Goal: Communication & Community: Answer question/provide support

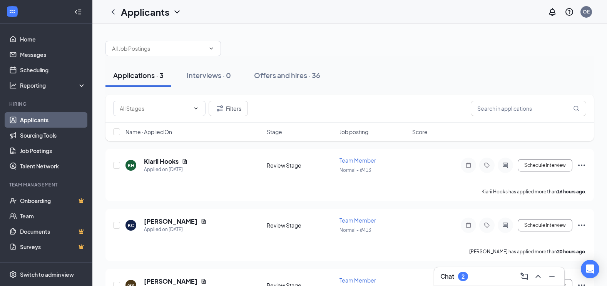
click at [492, 277] on div "Chat 2" at bounding box center [499, 277] width 118 height 12
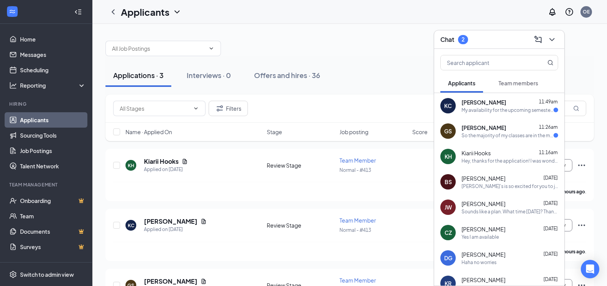
click at [479, 115] on div "KC [PERSON_NAME] 11:49am My availability for the upcoming semester is [DATE], […" at bounding box center [499, 105] width 130 height 25
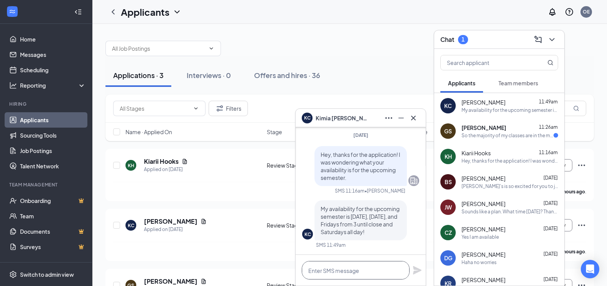
click at [366, 273] on textarea at bounding box center [356, 270] width 108 height 18
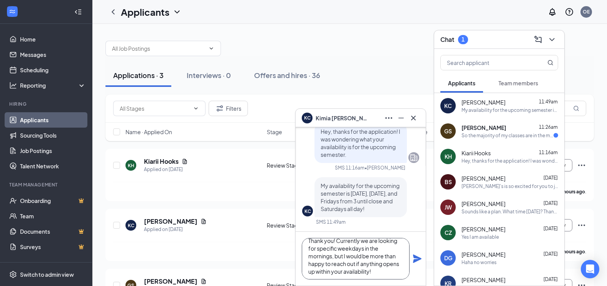
scroll to position [8, 0]
type textarea "Thank you! Currently we are looking for specific weekdays in the mornings, but …"
click at [418, 261] on icon "Plane" at bounding box center [417, 259] width 9 height 9
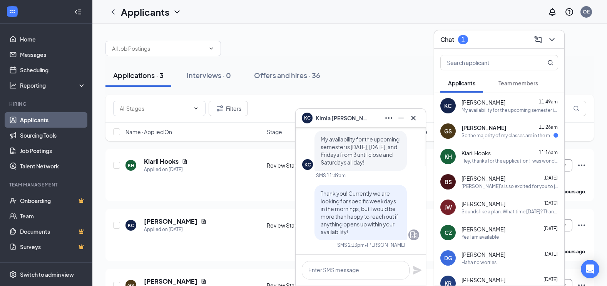
scroll to position [0, 0]
click at [473, 136] on div "So the majority of my classes are in the morning/early afternoon so I'm availab…" at bounding box center [508, 135] width 92 height 7
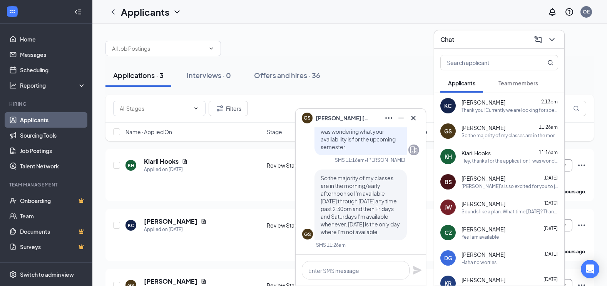
click at [487, 115] on div "KC [PERSON_NAME] 2:13pm Thank you! Currently we are looking for specific weekda…" at bounding box center [499, 105] width 130 height 25
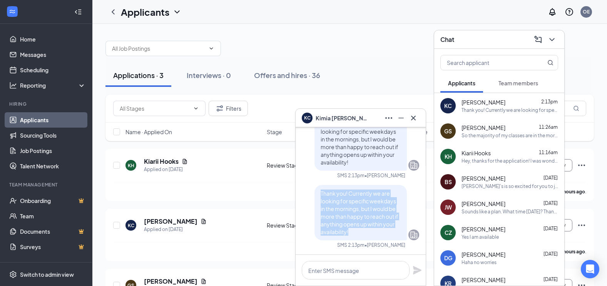
drag, startPoint x: 347, startPoint y: 232, endPoint x: 313, endPoint y: 194, distance: 51.0
click at [315, 194] on div "Thank you! Currently we are looking for specific weekdays in the mornings, but …" at bounding box center [361, 212] width 92 height 55
copy span "Thank you! Currently we are looking for specific weekdays in the mornings, but …"
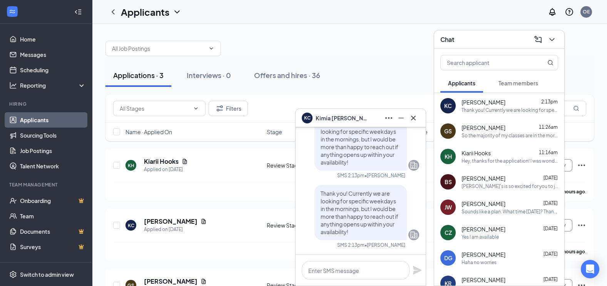
click at [519, 134] on div "So the majority of my classes are in the morning/early afternoon so I'm availab…" at bounding box center [510, 135] width 97 height 7
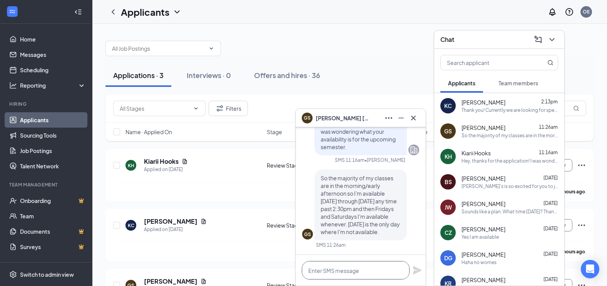
click at [347, 271] on textarea at bounding box center [356, 270] width 108 height 18
paste textarea "Thank you! Currently we are looking for specific weekdays in the mornings, but …"
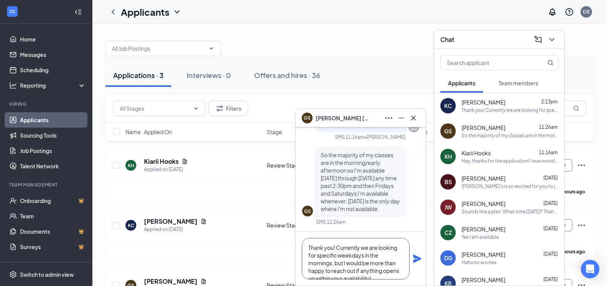
scroll to position [8, 0]
type textarea "Thank you! Currently we are looking for specific weekdays in the mornings, but …"
click at [416, 254] on div "Thank you! Currently we are looking for specific weekdays in the mornings, but …" at bounding box center [361, 259] width 130 height 54
click at [417, 256] on icon "Plane" at bounding box center [417, 259] width 9 height 9
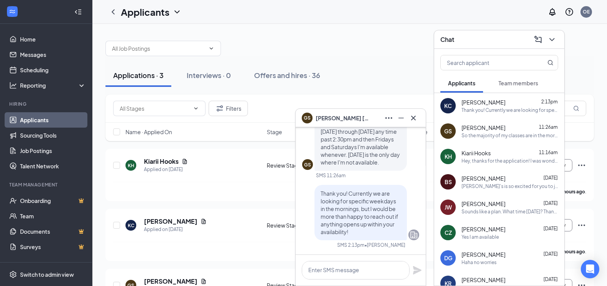
scroll to position [0, 0]
click at [421, 118] on div "GS [PERSON_NAME]" at bounding box center [361, 118] width 130 height 18
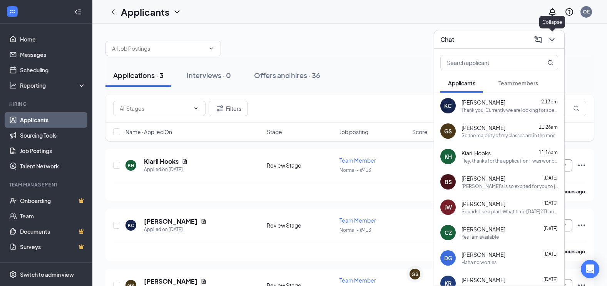
click at [553, 38] on icon "ChevronDown" at bounding box center [552, 39] width 9 height 9
